Goal: Browse casually: Explore the website without a specific task or goal

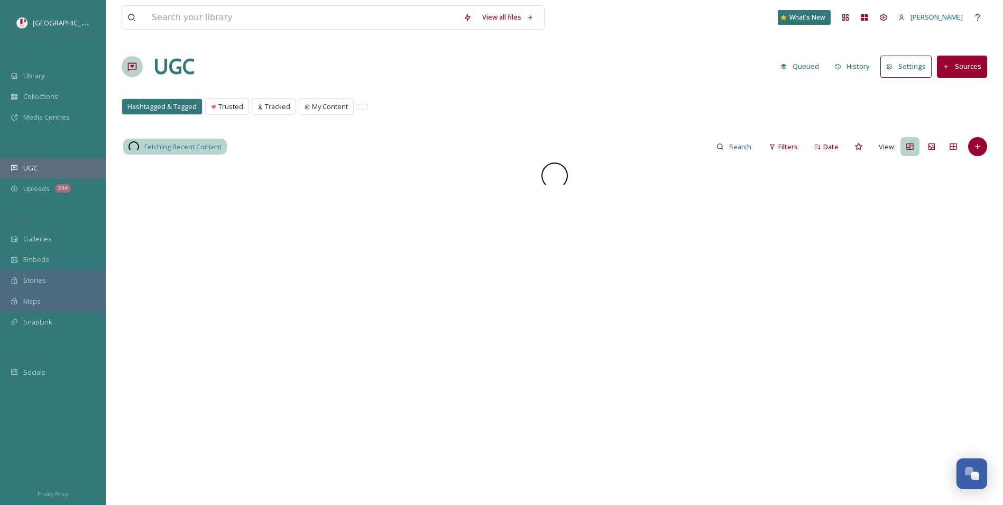
click at [33, 165] on span "UGC" at bounding box center [30, 168] width 14 height 10
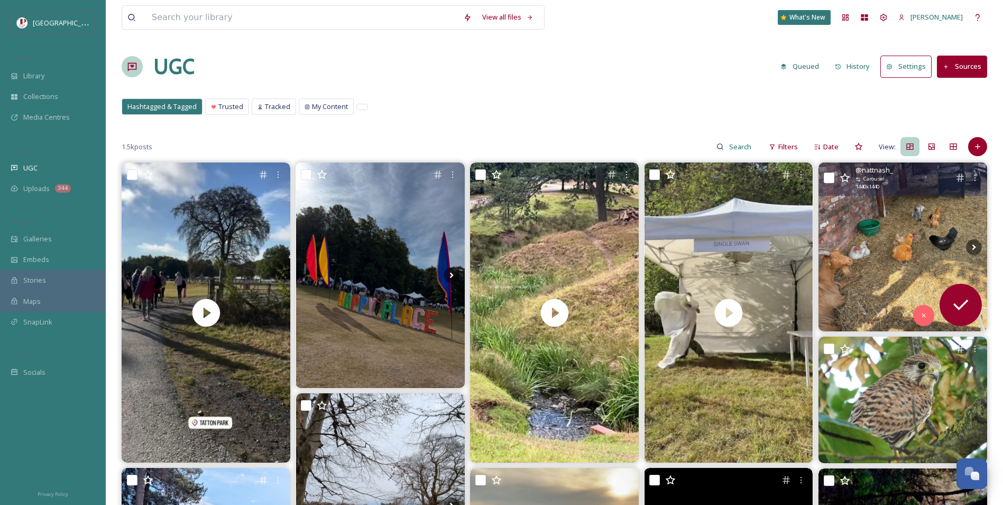
click at [903, 238] on img at bounding box center [903, 246] width 169 height 169
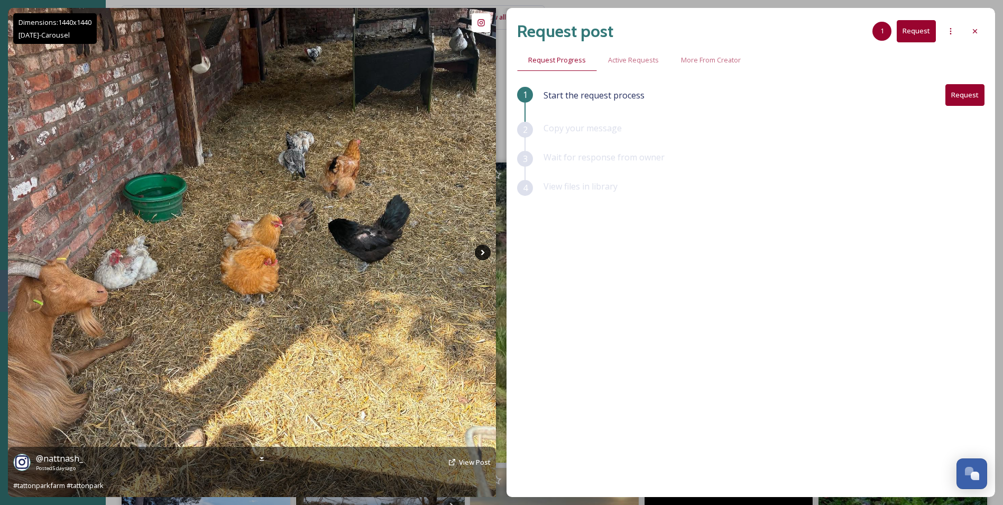
click at [489, 251] on icon at bounding box center [483, 252] width 16 height 16
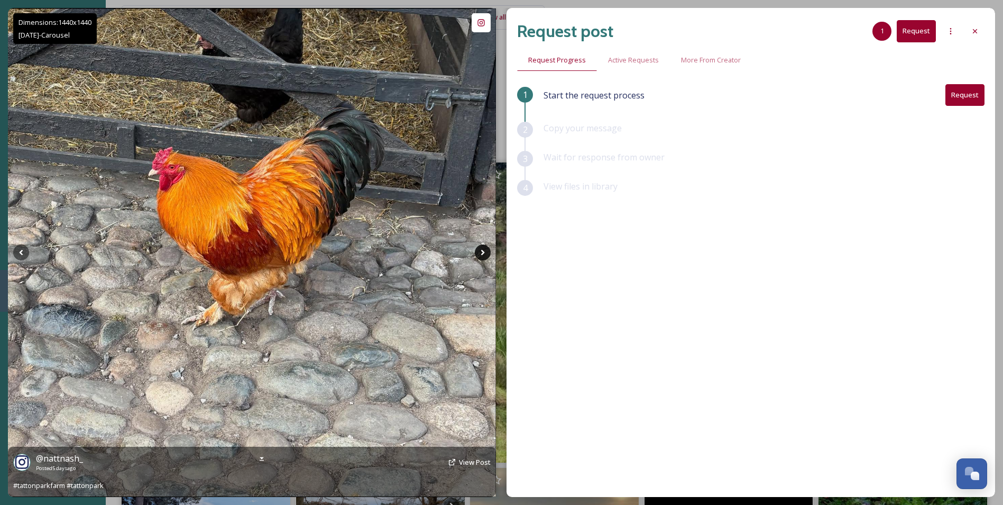
click at [489, 251] on icon at bounding box center [483, 252] width 16 height 16
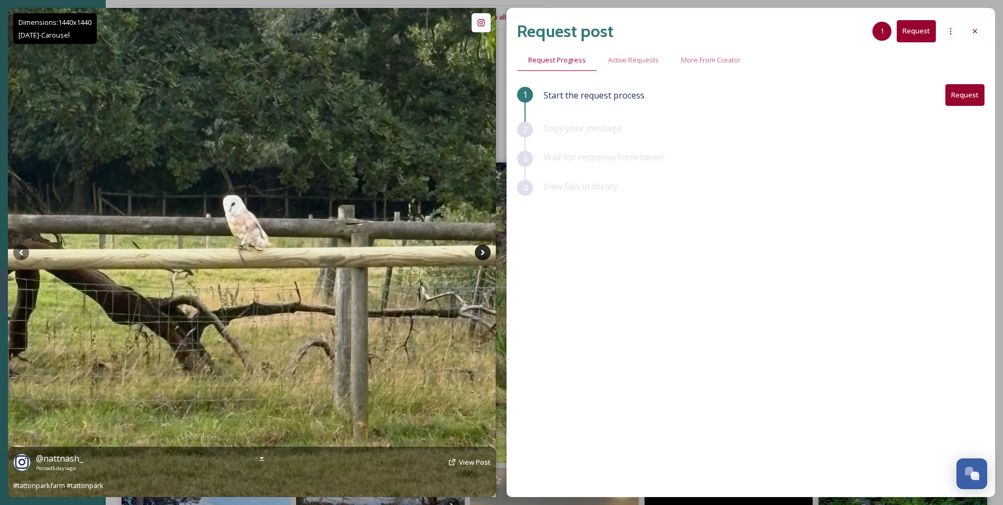
click at [489, 251] on icon at bounding box center [483, 252] width 16 height 16
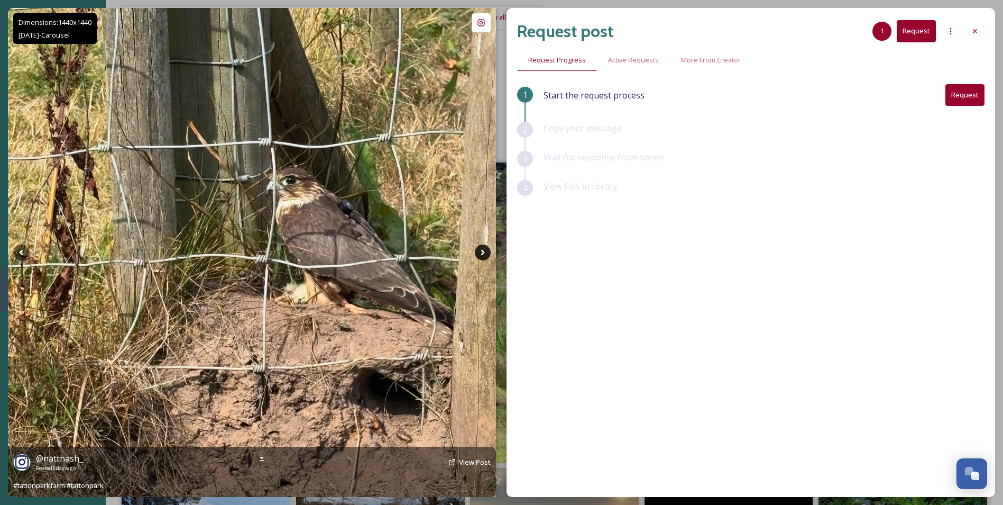
click at [489, 251] on icon at bounding box center [483, 252] width 16 height 16
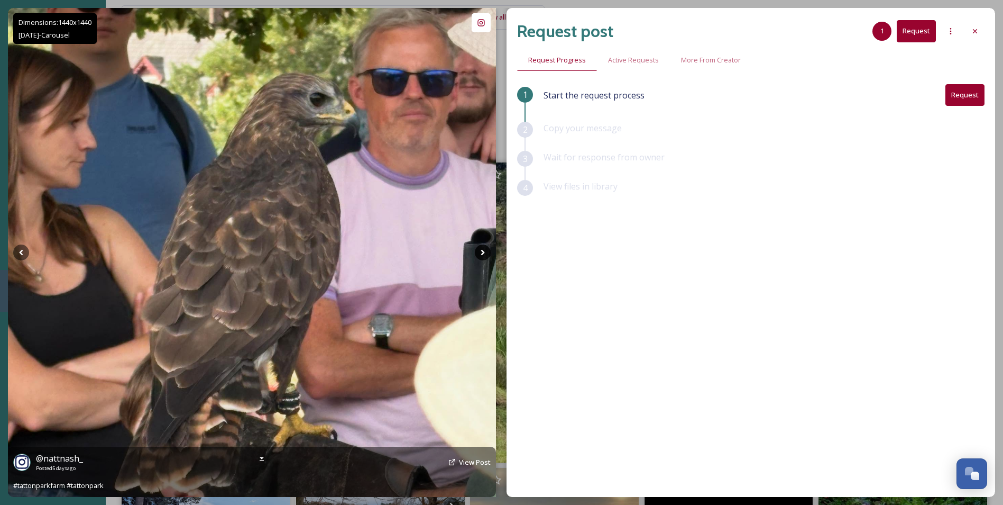
click at [489, 251] on icon at bounding box center [483, 252] width 16 height 16
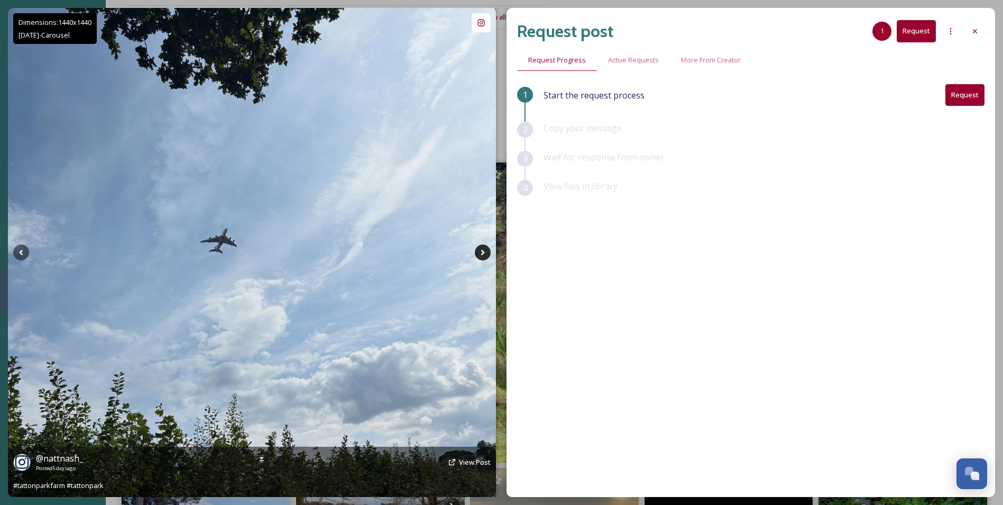
click at [489, 251] on icon at bounding box center [483, 252] width 16 height 16
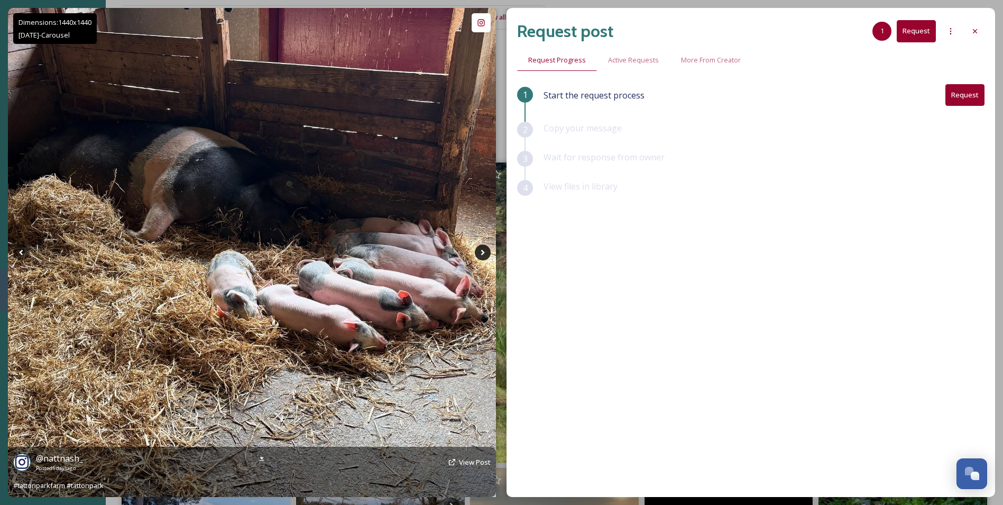
click at [489, 251] on icon at bounding box center [483, 252] width 16 height 16
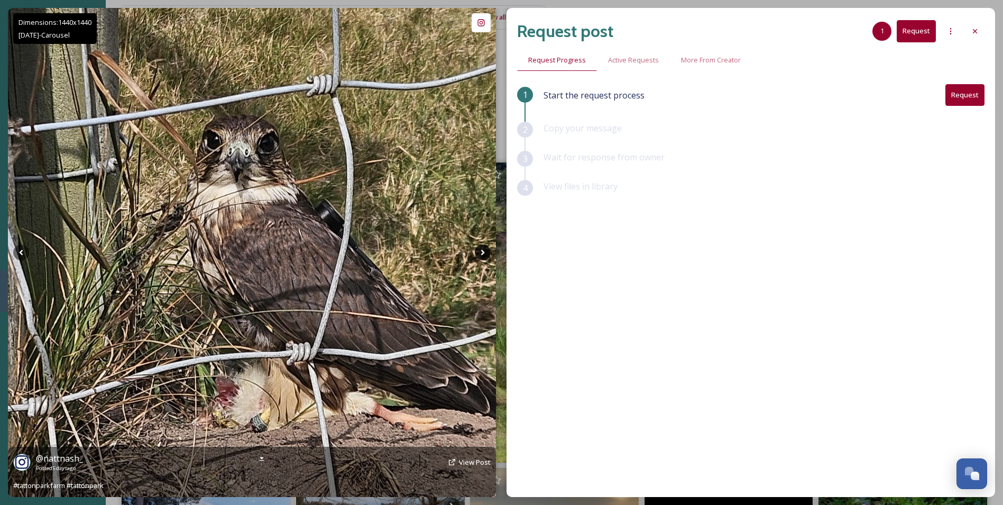
click at [489, 251] on icon at bounding box center [483, 252] width 16 height 16
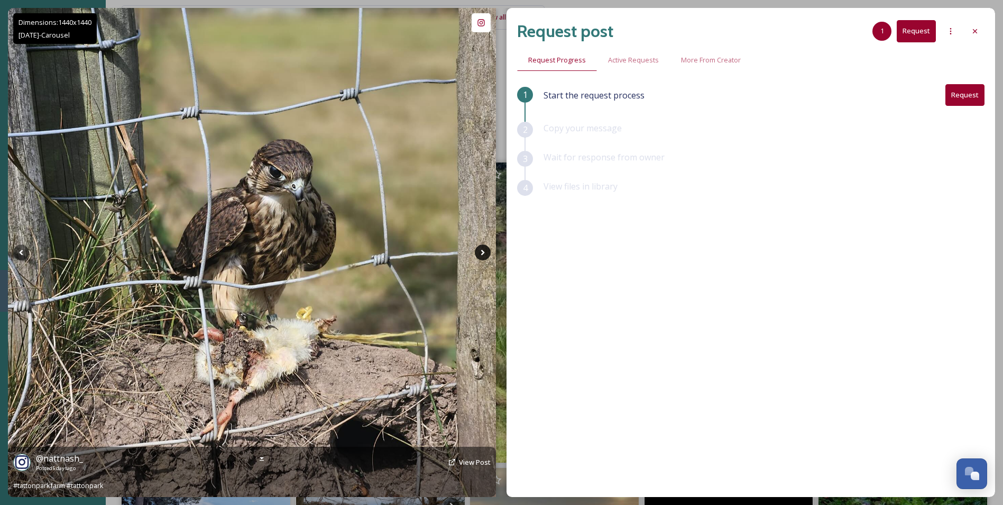
click at [489, 251] on icon at bounding box center [483, 252] width 16 height 16
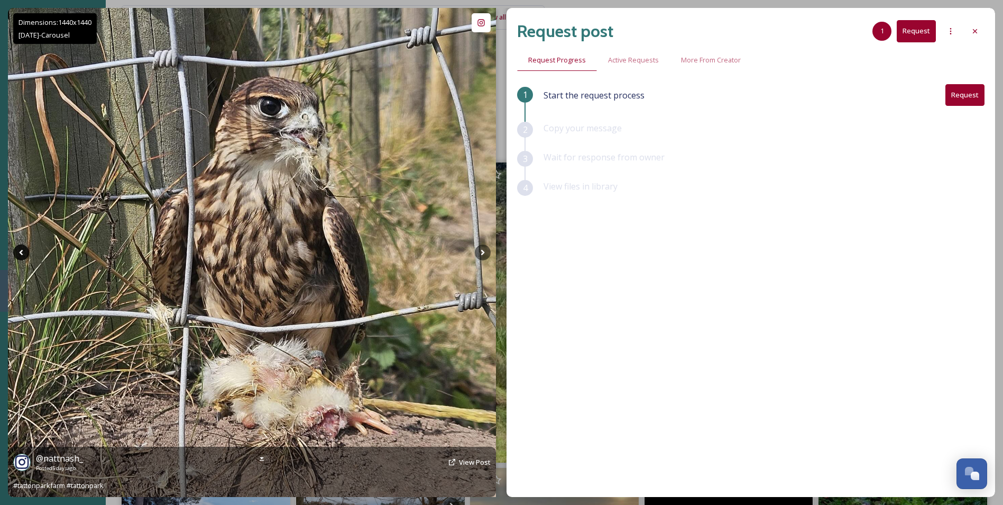
click at [27, 248] on icon at bounding box center [21, 252] width 16 height 16
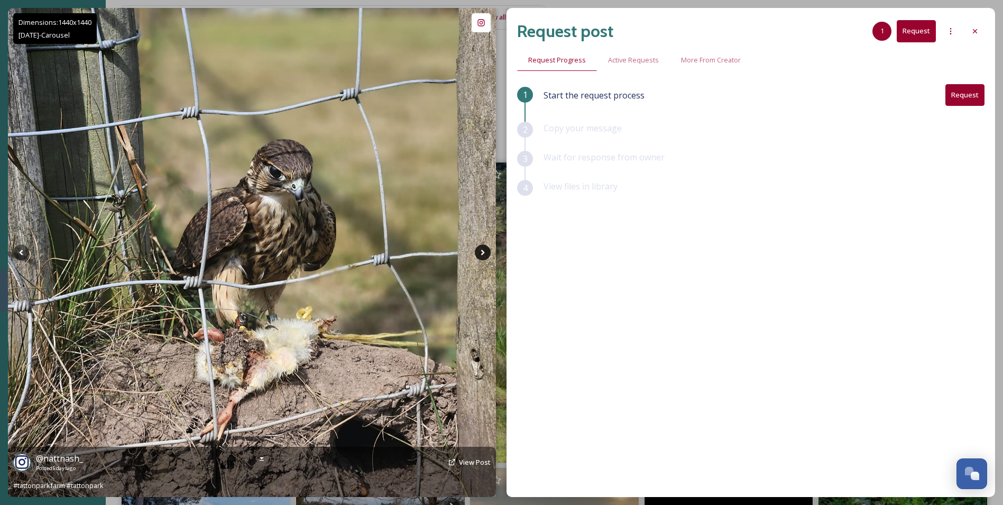
click at [479, 255] on icon at bounding box center [483, 252] width 16 height 16
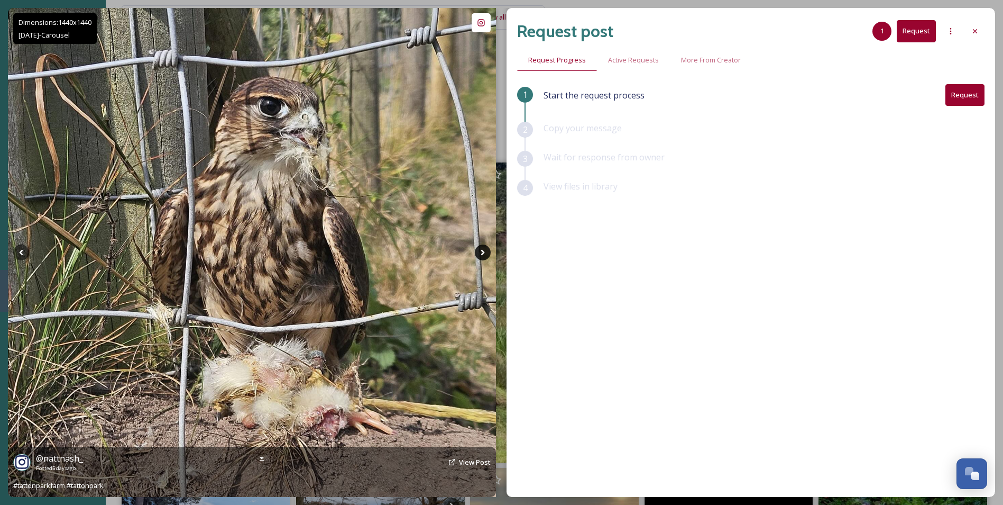
click at [479, 255] on icon at bounding box center [483, 252] width 16 height 16
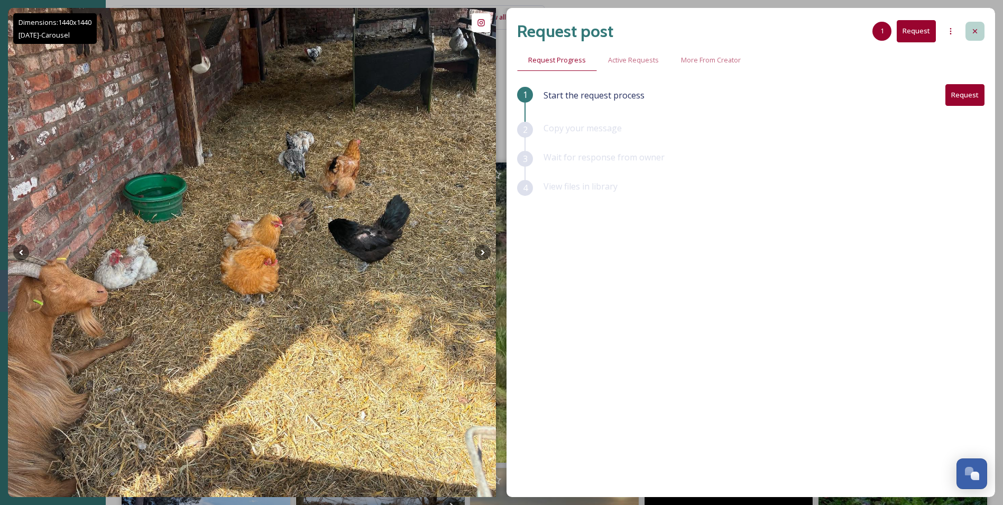
click at [978, 33] on icon at bounding box center [975, 31] width 8 height 8
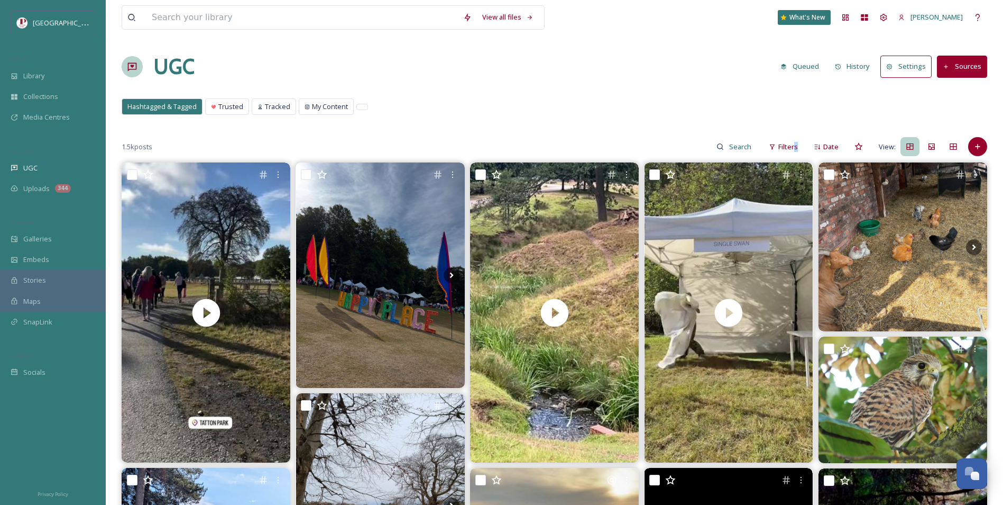
click at [806, 143] on div "1.5k posts Filters Date View:" at bounding box center [555, 146] width 866 height 21
drag, startPoint x: 808, startPoint y: 142, endPoint x: 790, endPoint y: 150, distance: 19.0
click at [790, 150] on span "Filters" at bounding box center [789, 147] width 20 height 10
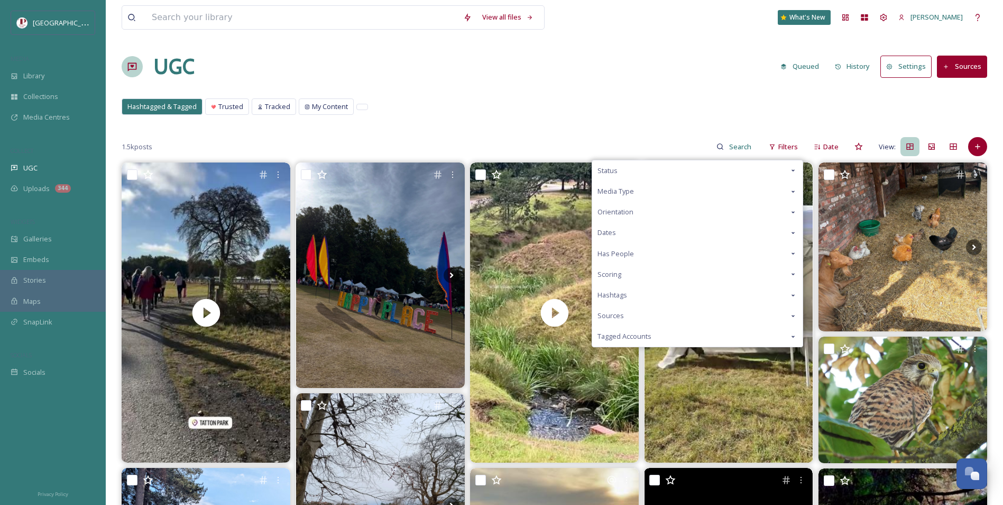
click at [629, 272] on div "Scoring" at bounding box center [697, 274] width 211 height 21
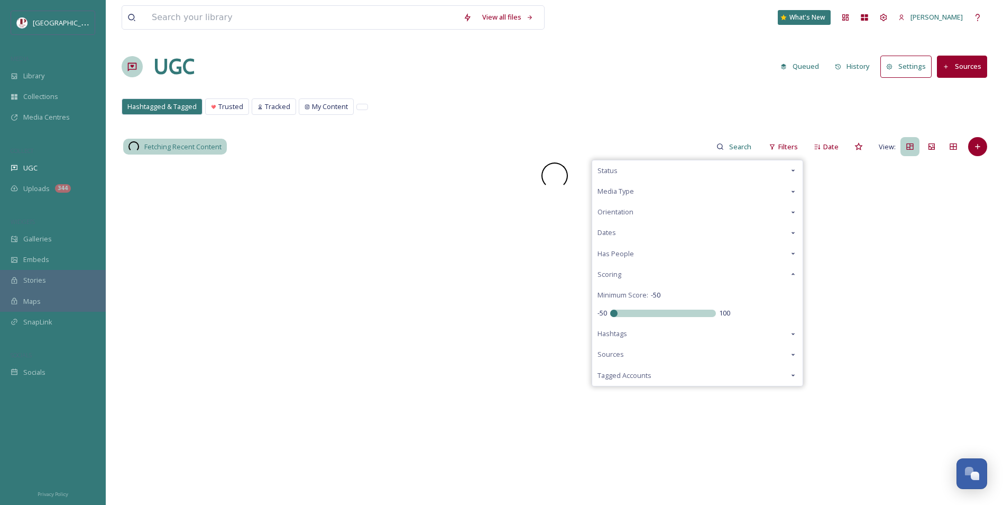
drag, startPoint x: 663, startPoint y: 312, endPoint x: 492, endPoint y: 308, distance: 170.4
type input "-50"
click at [610, 309] on input "range" at bounding box center [663, 312] width 106 height 7
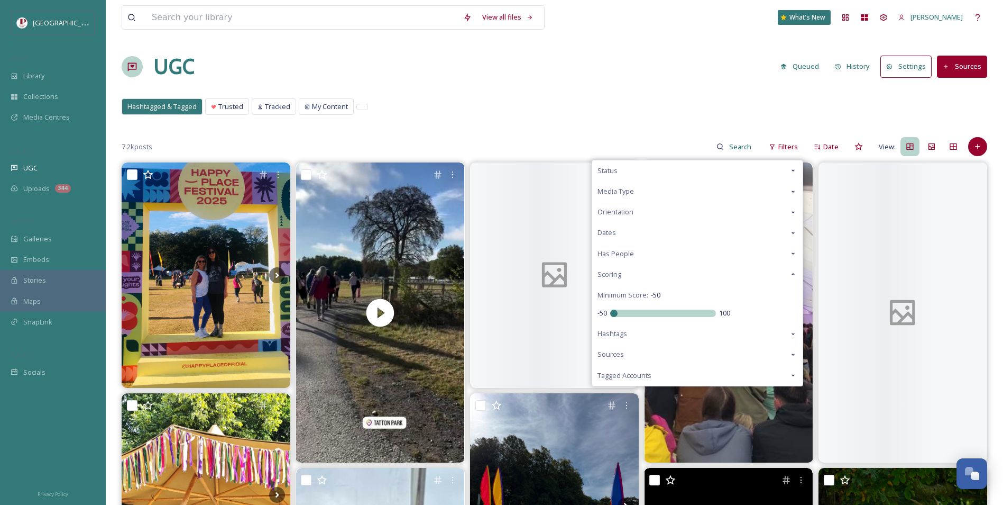
click at [491, 75] on div "UGC Queued History Settings Sources" at bounding box center [555, 67] width 866 height 32
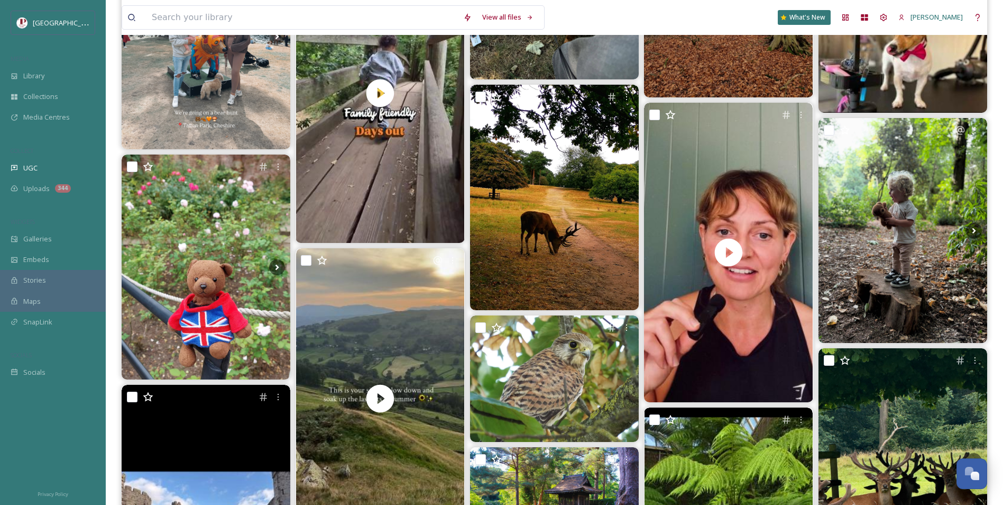
scroll to position [1640, 0]
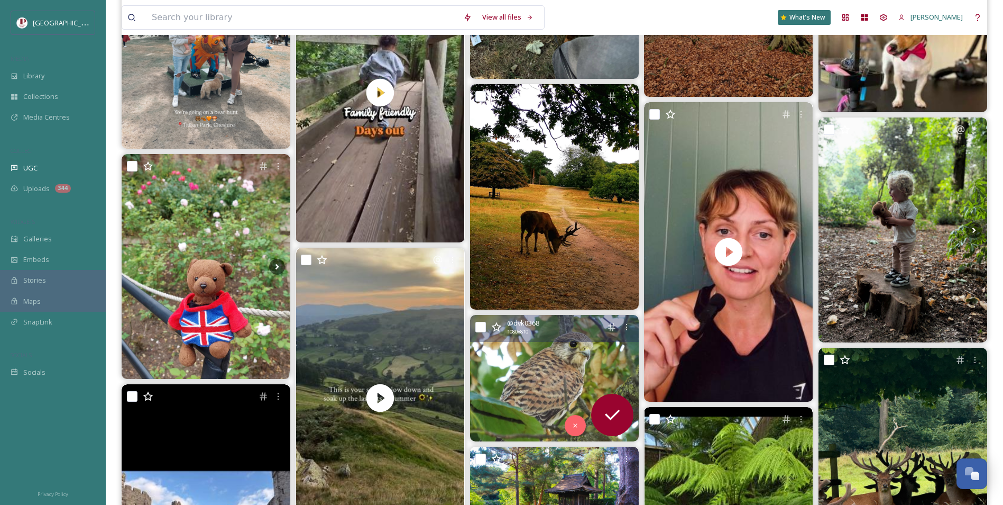
click at [527, 368] on img at bounding box center [554, 378] width 169 height 126
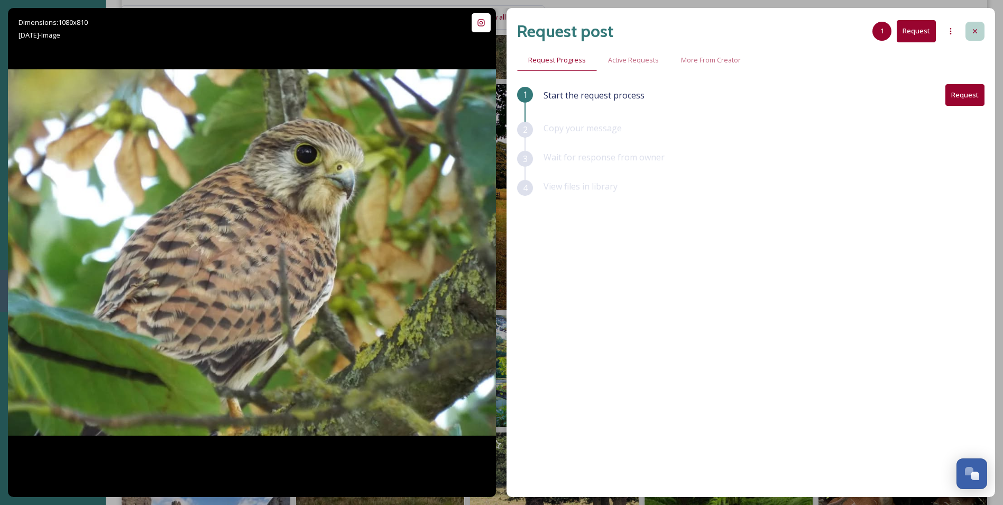
click at [972, 33] on icon at bounding box center [975, 31] width 8 height 8
